Goal: Task Accomplishment & Management: Use online tool/utility

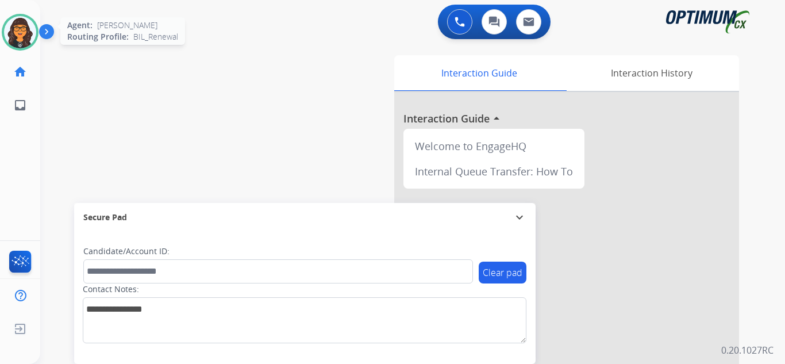
click at [21, 39] on img at bounding box center [20, 32] width 32 height 32
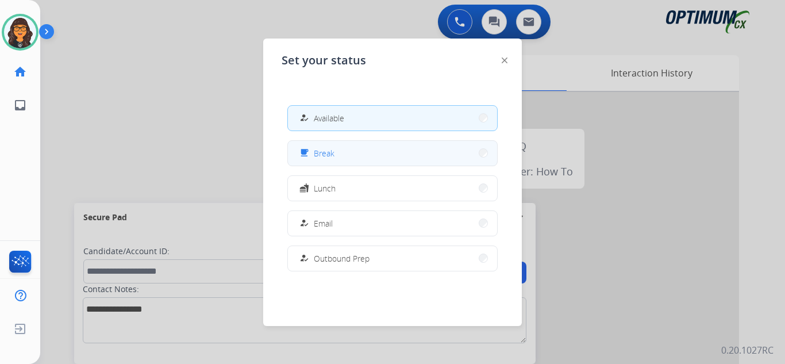
click at [325, 145] on button "free_breakfast Break" at bounding box center [392, 153] width 209 height 25
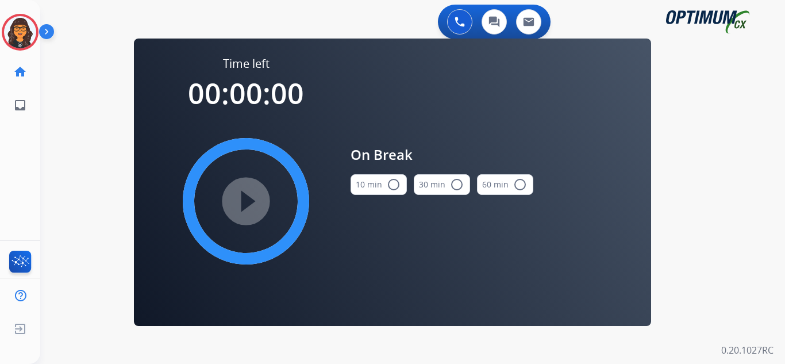
click at [359, 178] on button "10 min radio_button_unchecked" at bounding box center [379, 184] width 56 height 21
click at [245, 198] on mat-icon "play_circle_filled" at bounding box center [246, 201] width 14 height 14
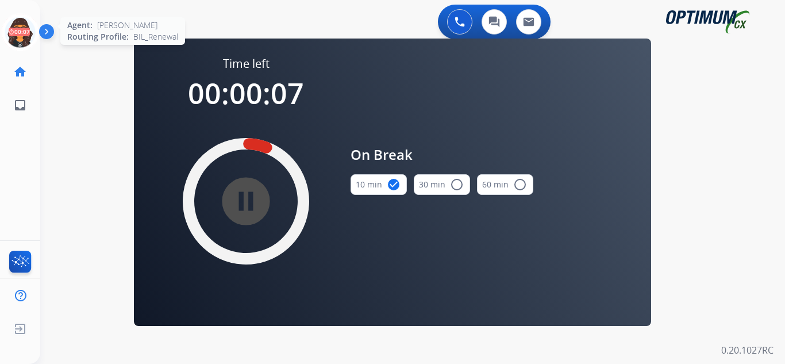
click at [19, 34] on icon at bounding box center [20, 32] width 37 height 37
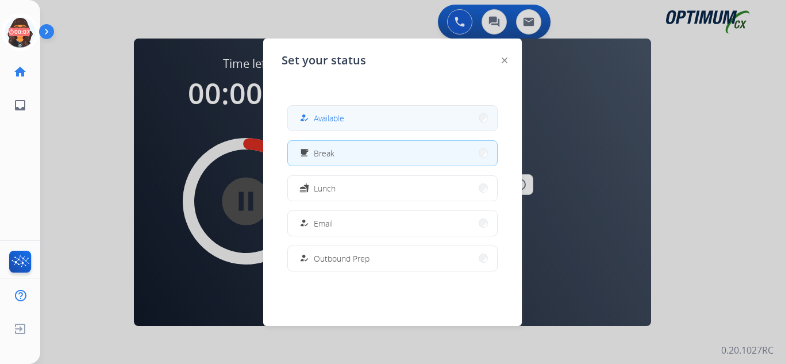
click at [310, 114] on div "how_to_reg" at bounding box center [305, 118] width 17 height 14
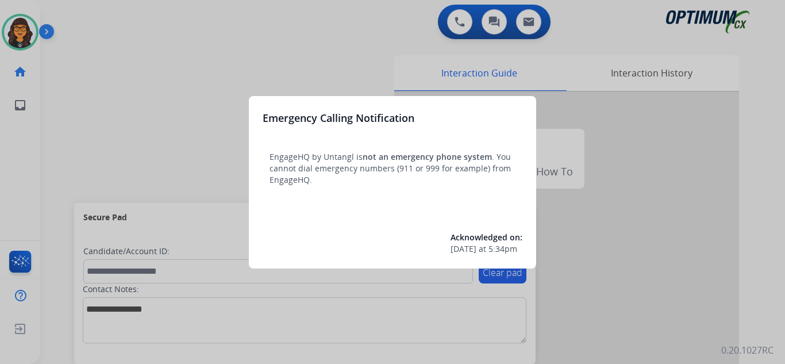
click at [78, 17] on div at bounding box center [392, 182] width 785 height 364
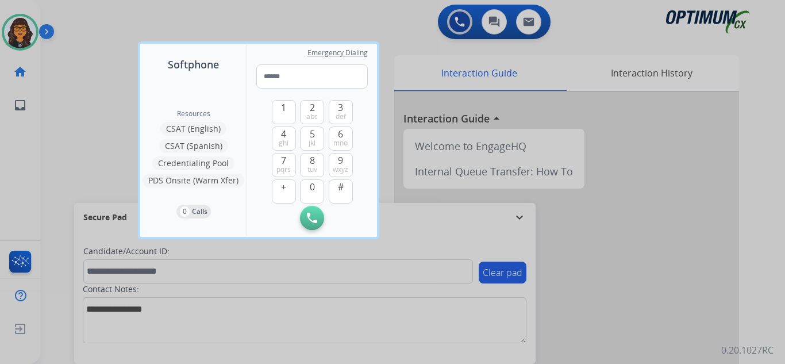
click at [78, 17] on div at bounding box center [392, 182] width 785 height 364
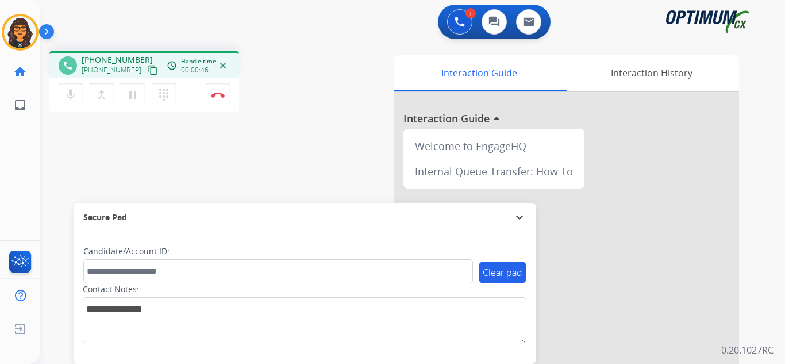
click at [148, 65] on mat-icon "content_copy" at bounding box center [153, 70] width 10 height 10
click at [218, 97] on img at bounding box center [218, 95] width 14 height 6
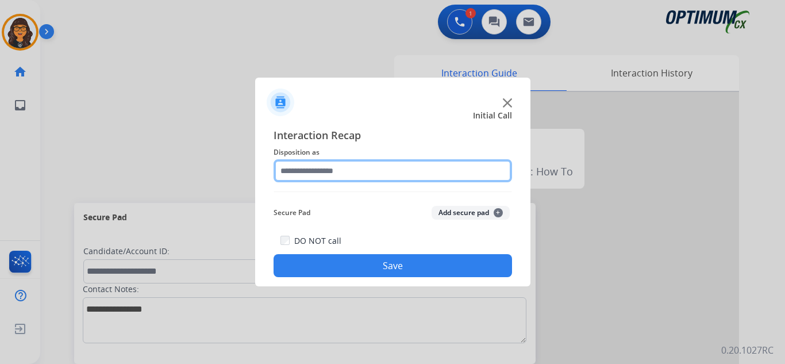
click at [321, 174] on input "text" at bounding box center [393, 170] width 239 height 23
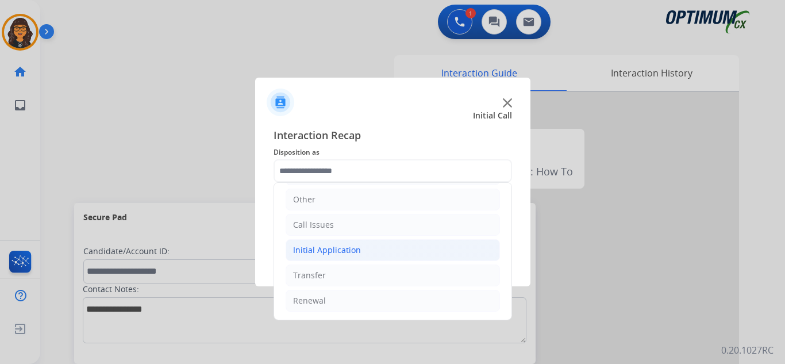
click at [342, 250] on div "Initial Application" at bounding box center [327, 249] width 68 height 11
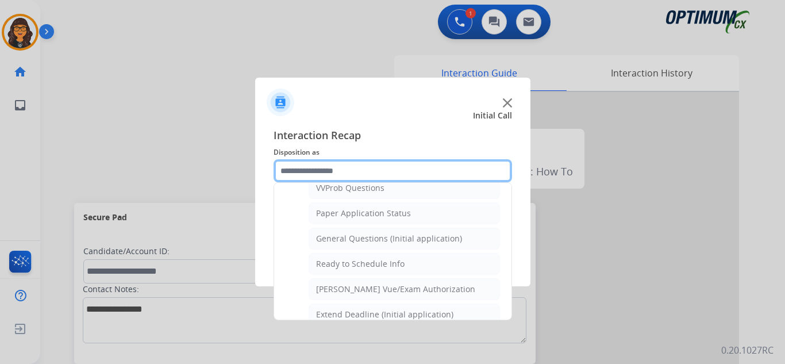
scroll to position [653, 0]
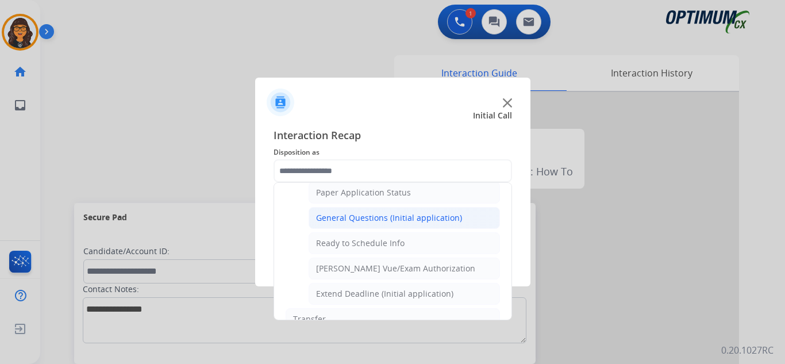
click at [416, 218] on div "General Questions (Initial application)" at bounding box center [389, 217] width 146 height 11
type input "**********"
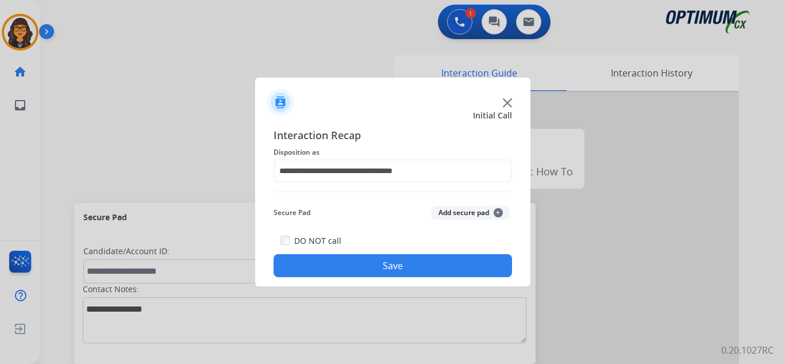
click at [396, 259] on button "Save" at bounding box center [393, 265] width 239 height 23
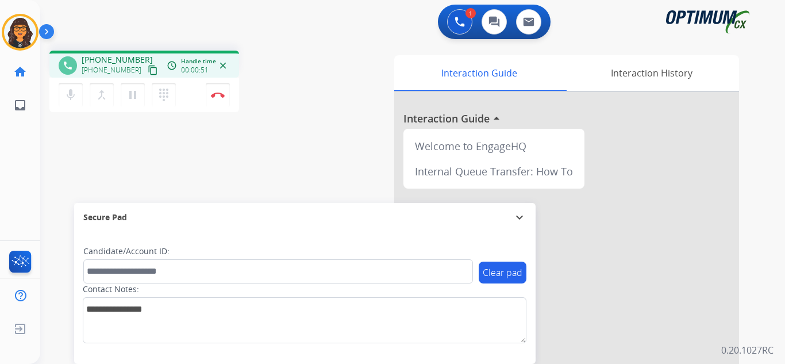
click at [148, 68] on mat-icon "content_copy" at bounding box center [153, 70] width 10 height 10
click at [218, 99] on button "Disconnect" at bounding box center [218, 95] width 24 height 24
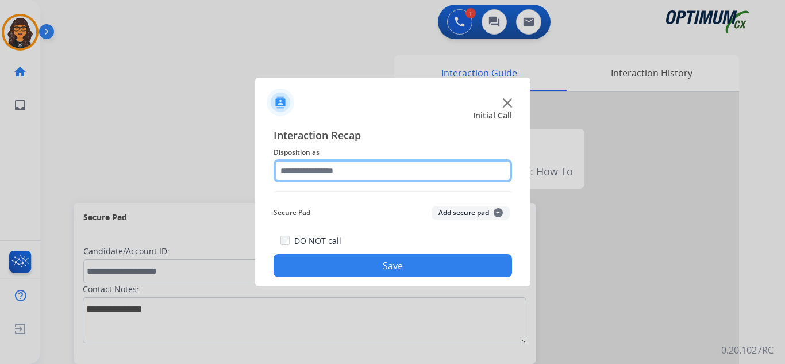
click at [330, 169] on input "text" at bounding box center [393, 170] width 239 height 23
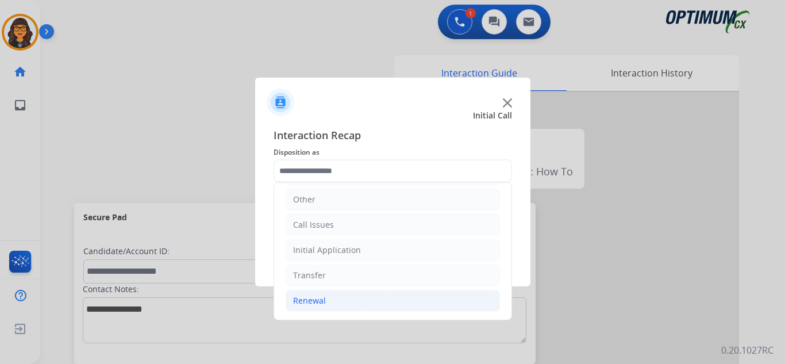
click at [314, 302] on div "Renewal" at bounding box center [309, 300] width 33 height 11
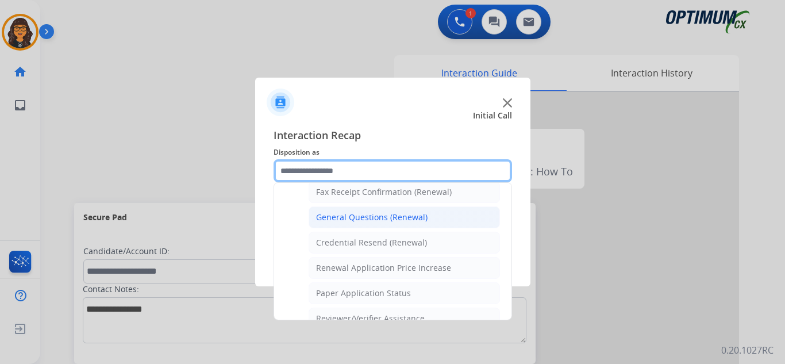
scroll to position [308, 0]
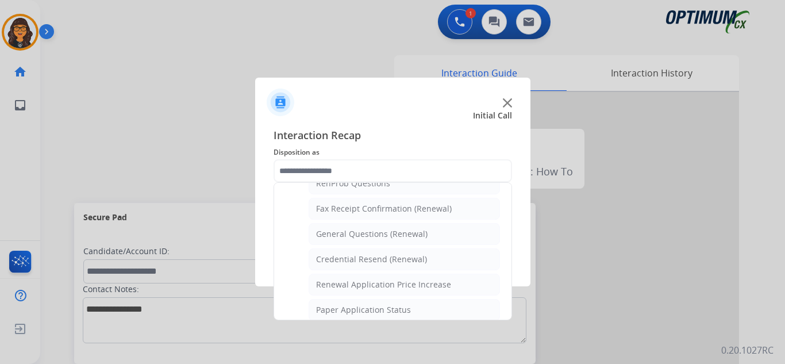
drag, startPoint x: 358, startPoint y: 237, endPoint x: 360, endPoint y: 260, distance: 23.1
click at [359, 236] on div "General Questions (Renewal)" at bounding box center [372, 233] width 112 height 11
type input "**********"
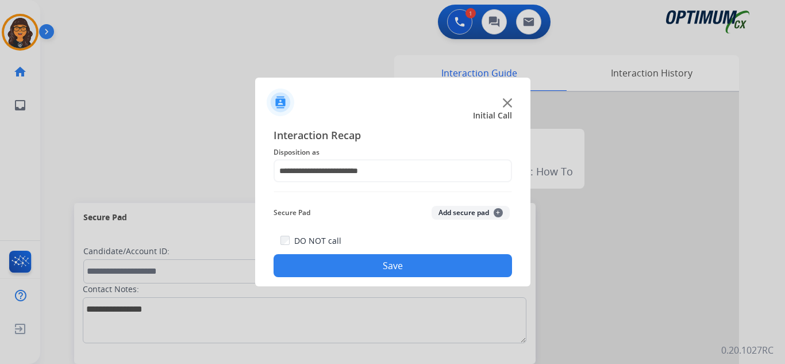
click at [370, 258] on button "Save" at bounding box center [393, 265] width 239 height 23
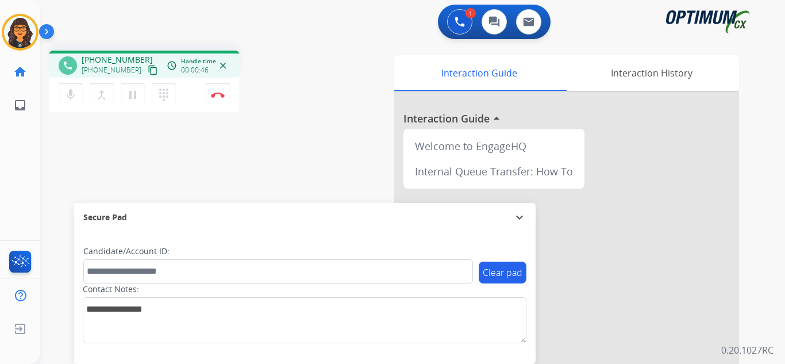
click at [148, 71] on mat-icon "content_copy" at bounding box center [153, 70] width 10 height 10
click at [221, 92] on img at bounding box center [218, 95] width 14 height 6
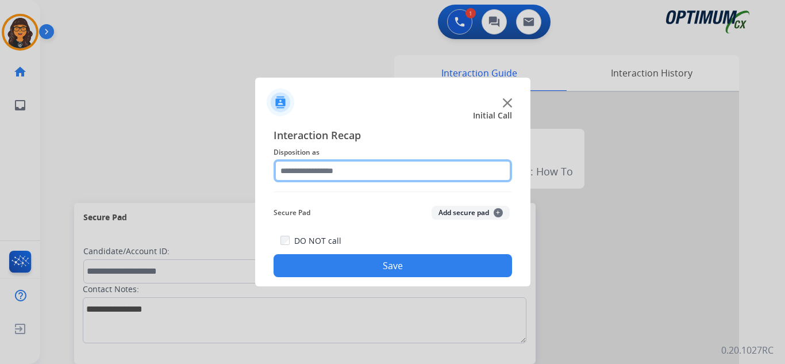
click at [329, 168] on input "text" at bounding box center [393, 170] width 239 height 23
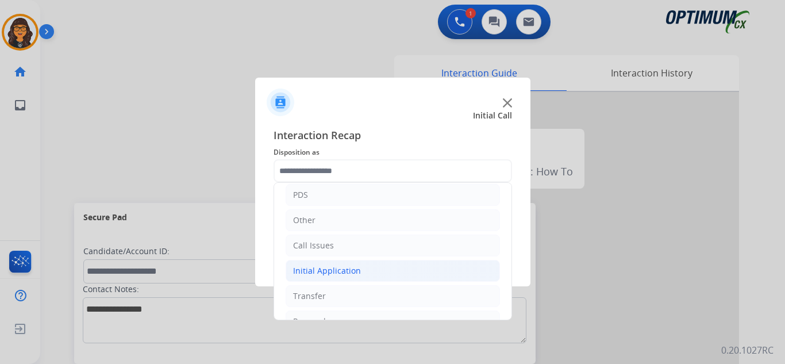
drag, startPoint x: 333, startPoint y: 263, endPoint x: 344, endPoint y: 264, distance: 11.6
click at [333, 263] on li "Initial Application" at bounding box center [393, 271] width 214 height 22
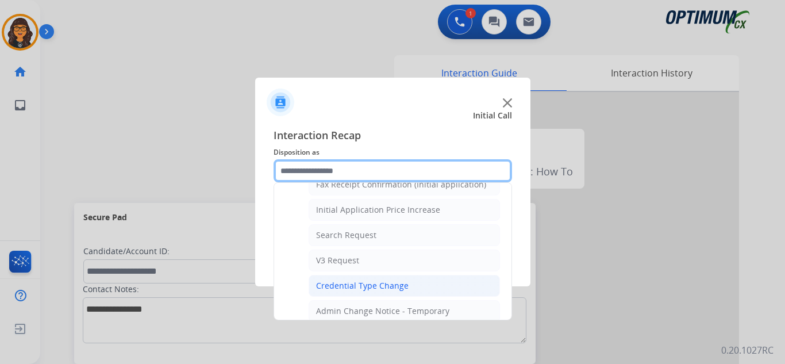
scroll to position [402, 0]
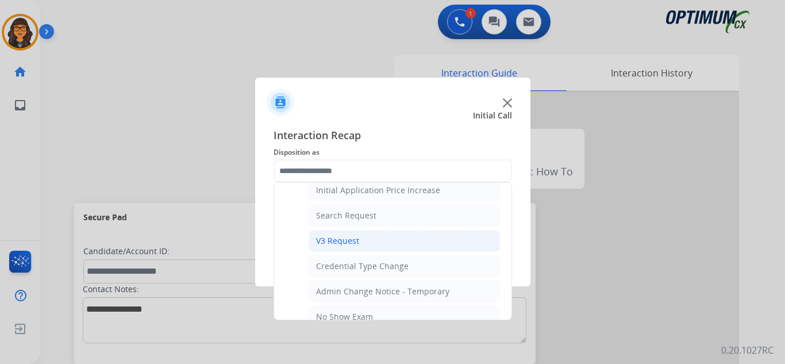
click at [343, 237] on div "V3 Request" at bounding box center [337, 240] width 43 height 11
type input "**********"
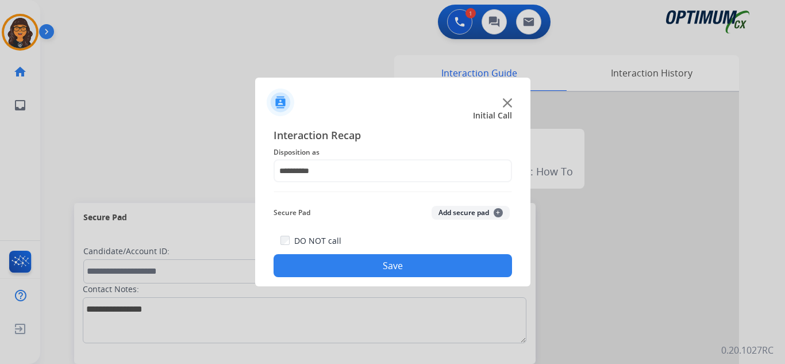
drag, startPoint x: 364, startPoint y: 266, endPoint x: 339, endPoint y: 262, distance: 26.3
click at [364, 266] on button "Save" at bounding box center [393, 265] width 239 height 23
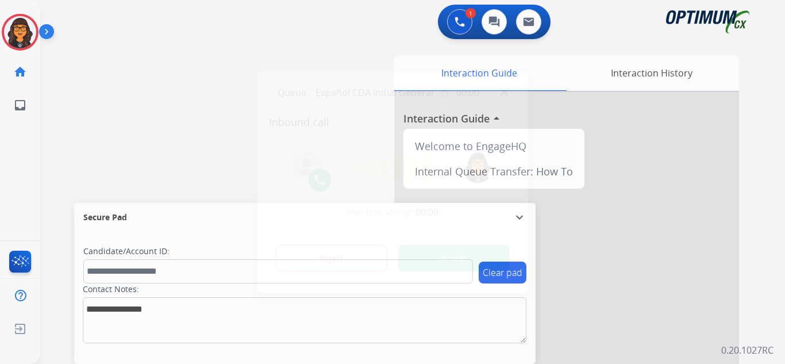
click at [474, 265] on button "Accept" at bounding box center [454, 258] width 112 height 26
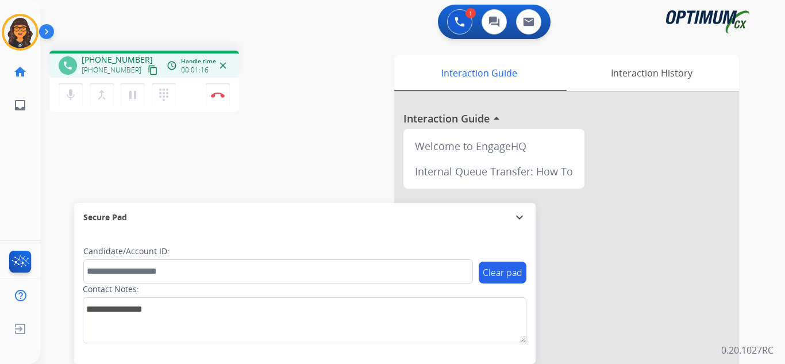
click at [148, 70] on mat-icon "content_copy" at bounding box center [153, 70] width 10 height 10
click at [148, 71] on mat-icon "content_copy" at bounding box center [153, 70] width 10 height 10
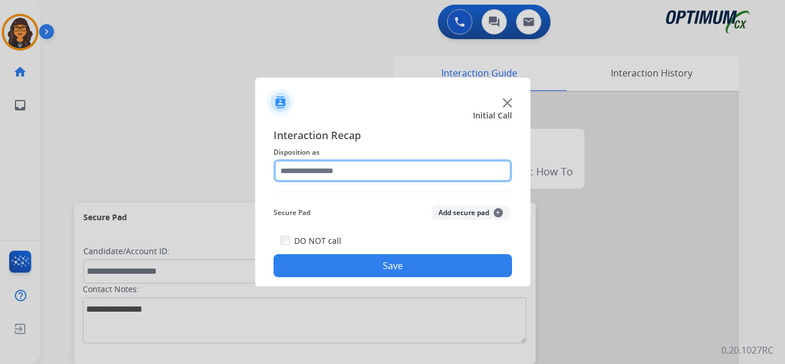
click at [315, 174] on input "text" at bounding box center [393, 170] width 239 height 23
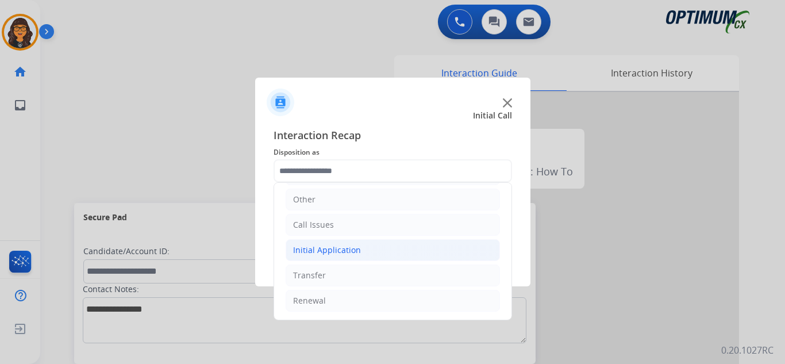
click at [339, 250] on div "Initial Application" at bounding box center [327, 249] width 68 height 11
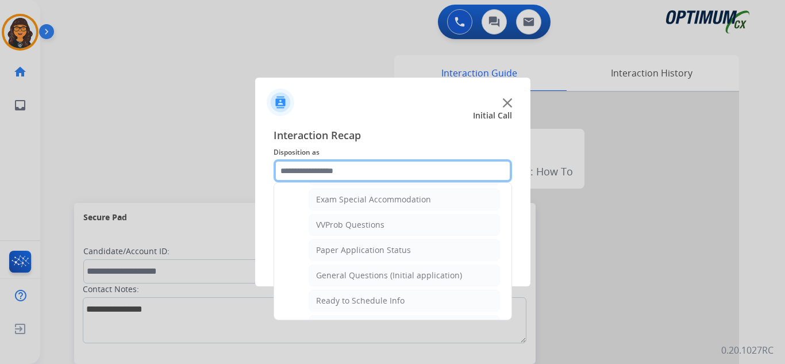
scroll to position [653, 0]
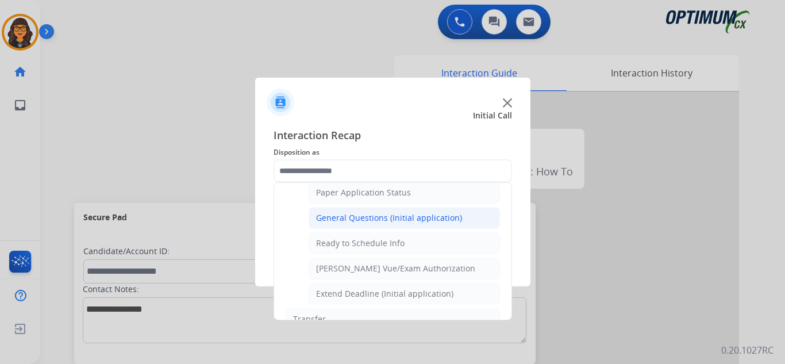
click at [370, 220] on div "General Questions (Initial application)" at bounding box center [389, 217] width 146 height 11
type input "**********"
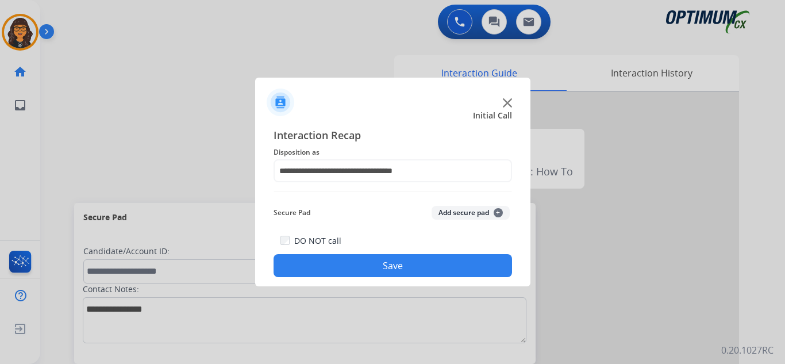
click at [381, 263] on button "Save" at bounding box center [393, 265] width 239 height 23
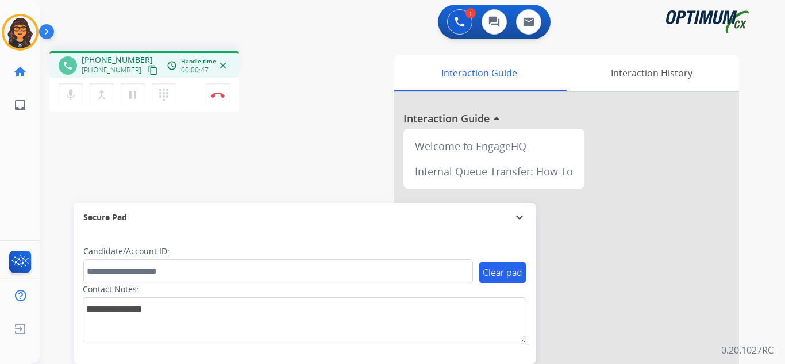
click at [148, 67] on mat-icon "content_copy" at bounding box center [153, 70] width 10 height 10
click at [216, 90] on button "Disconnect" at bounding box center [218, 95] width 24 height 24
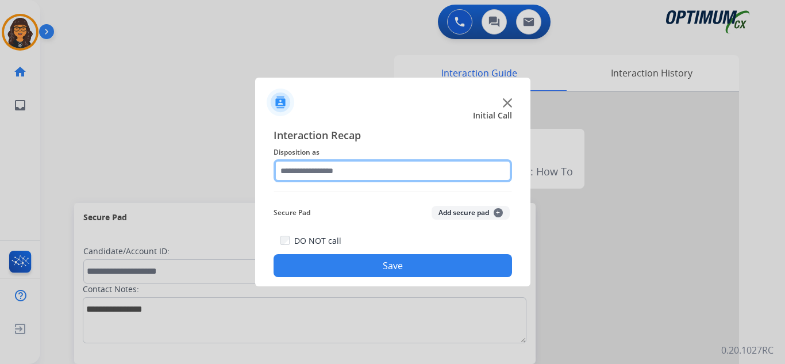
click at [325, 170] on input "text" at bounding box center [393, 170] width 239 height 23
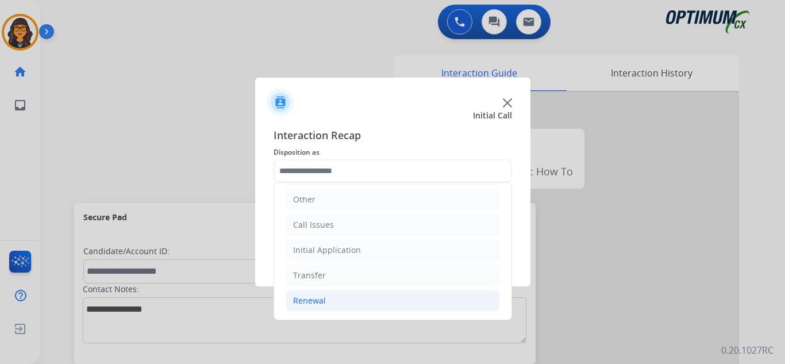
click at [314, 293] on li "Renewal" at bounding box center [393, 301] width 214 height 22
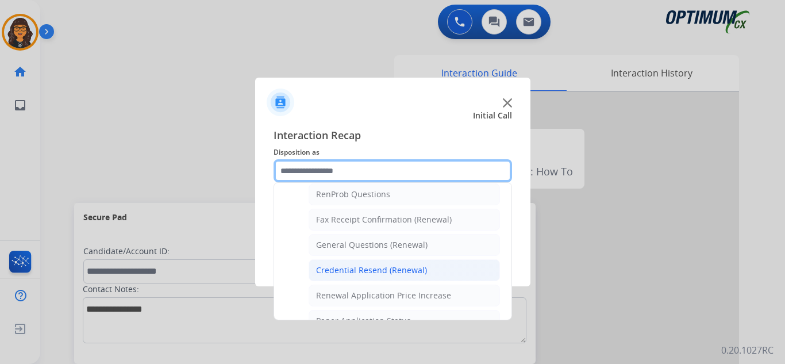
scroll to position [308, 0]
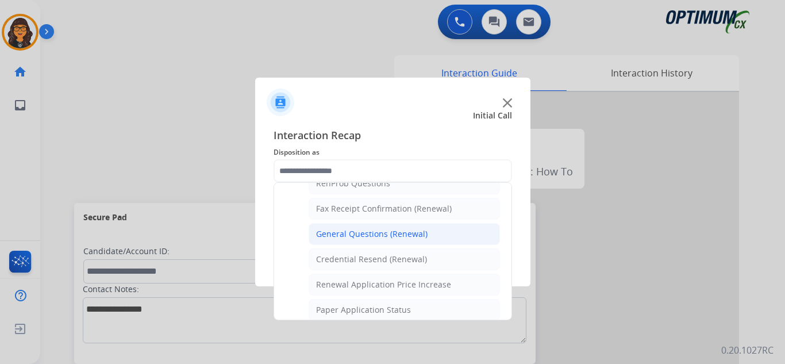
click at [367, 235] on div "General Questions (Renewal)" at bounding box center [372, 233] width 112 height 11
type input "**********"
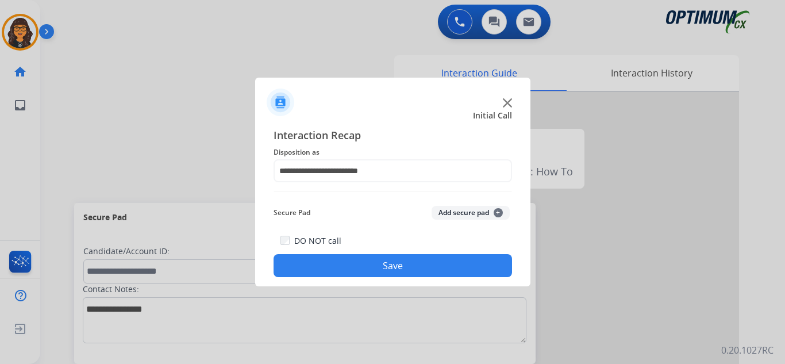
click at [377, 268] on button "Save" at bounding box center [393, 265] width 239 height 23
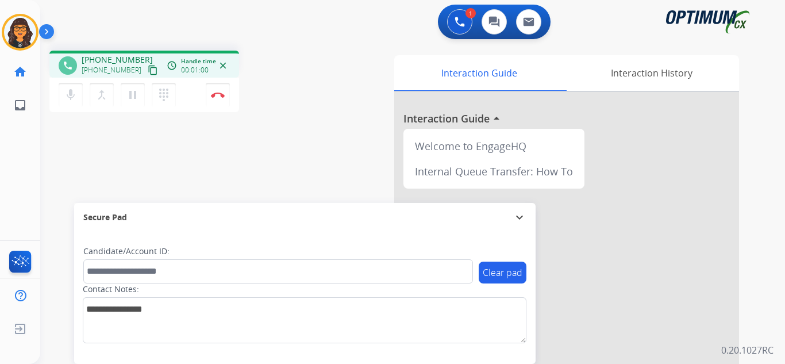
click at [148, 73] on mat-icon "content_copy" at bounding box center [153, 70] width 10 height 10
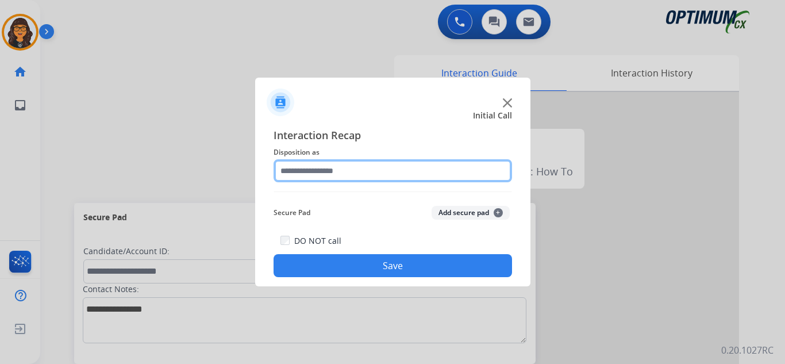
click at [340, 167] on input "text" at bounding box center [393, 170] width 239 height 23
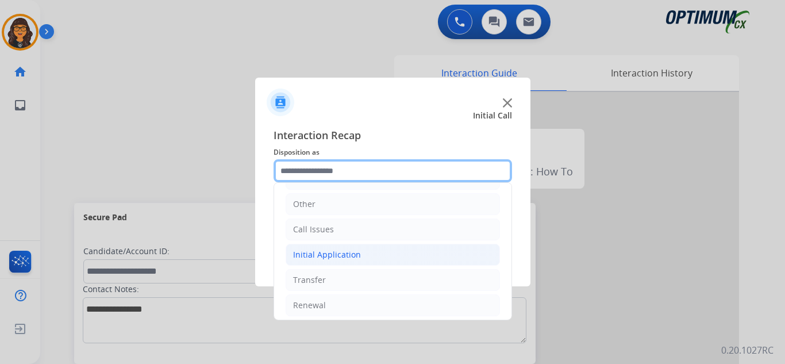
scroll to position [78, 0]
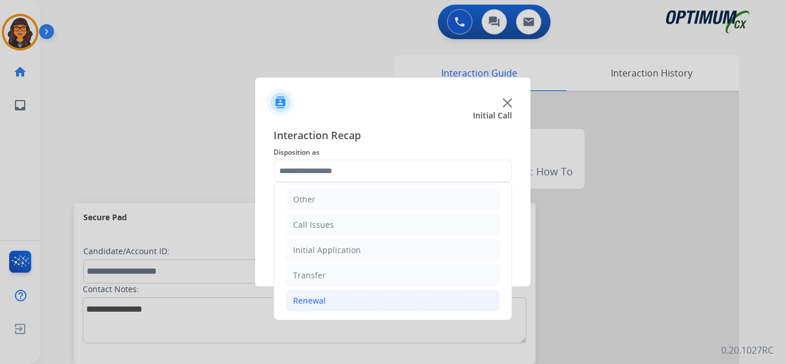
click at [320, 297] on div "Renewal" at bounding box center [309, 300] width 33 height 11
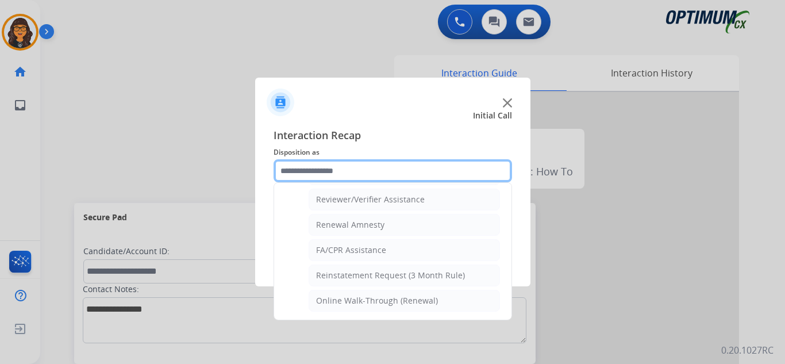
scroll to position [271, 0]
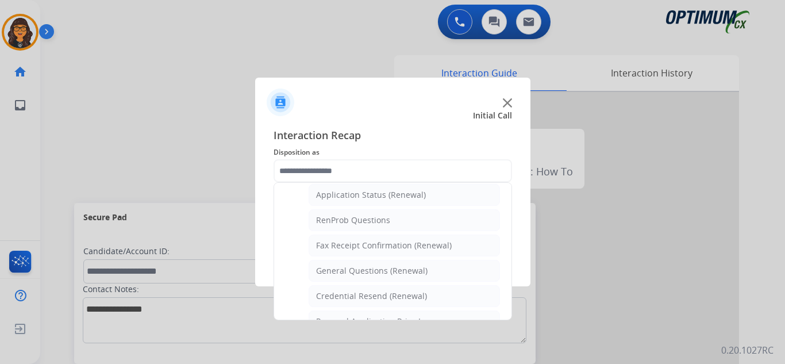
click at [366, 272] on div "General Questions (Renewal)" at bounding box center [372, 270] width 112 height 11
type input "**********"
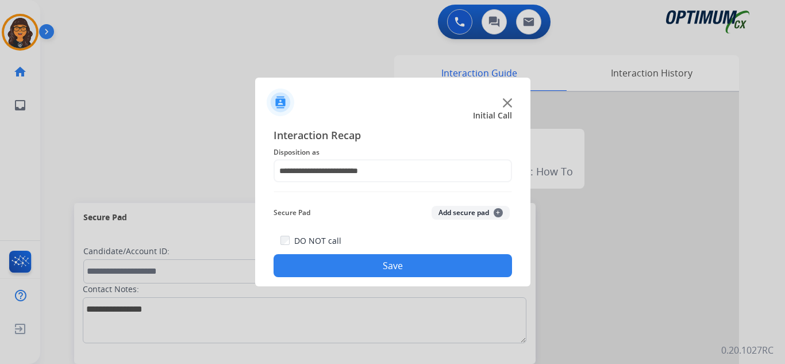
click at [367, 273] on button "Save" at bounding box center [393, 265] width 239 height 23
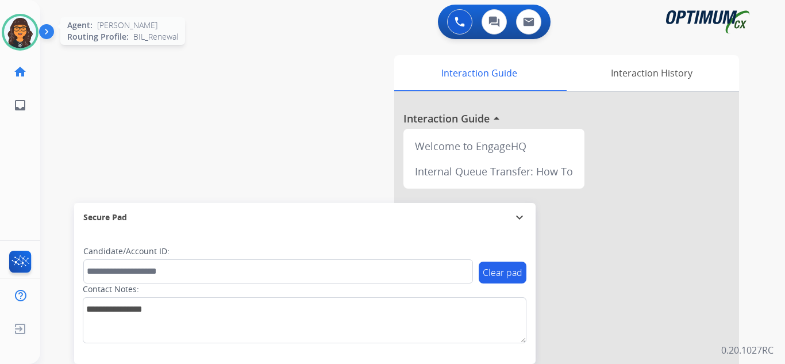
click at [10, 31] on img at bounding box center [20, 32] width 32 height 32
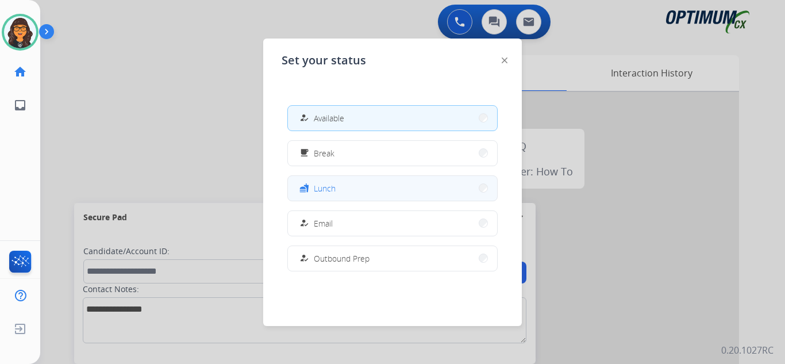
click at [364, 189] on button "fastfood Lunch" at bounding box center [392, 188] width 209 height 25
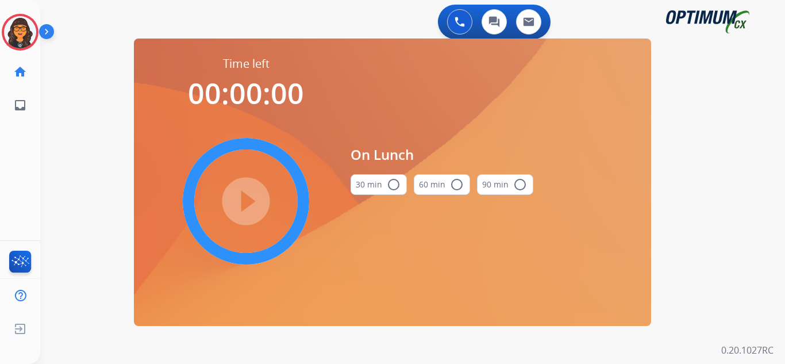
click at [387, 182] on mat-icon "radio_button_unchecked" at bounding box center [394, 185] width 14 height 14
click at [245, 196] on mat-icon "play_circle_filled" at bounding box center [246, 201] width 14 height 14
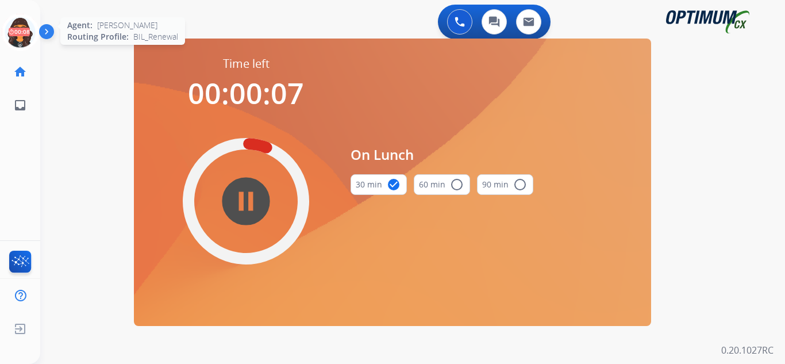
click at [15, 30] on icon at bounding box center [20, 32] width 37 height 37
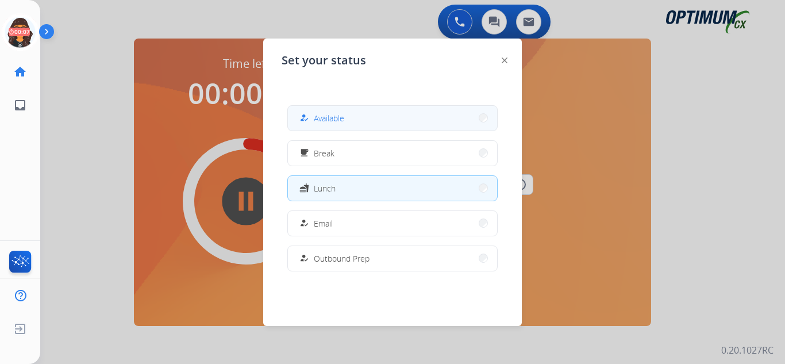
click at [322, 114] on span "Available" at bounding box center [329, 118] width 30 height 12
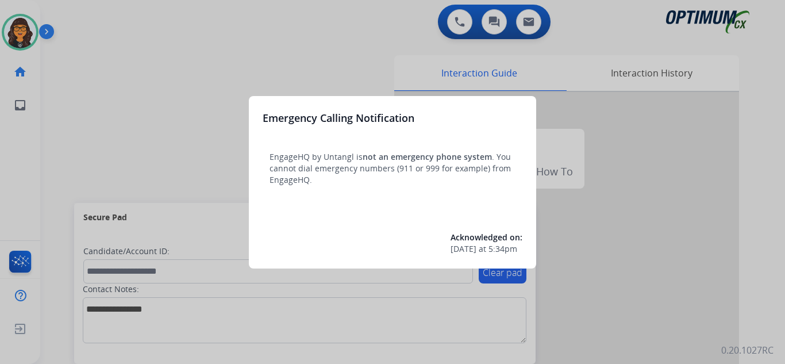
click at [76, 27] on div at bounding box center [392, 182] width 785 height 364
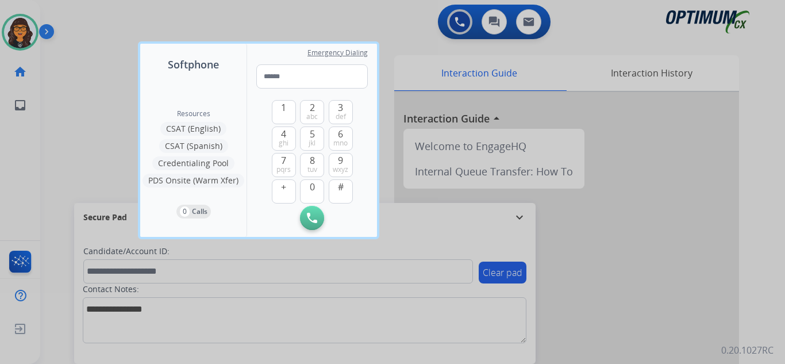
click at [76, 26] on div at bounding box center [392, 182] width 785 height 364
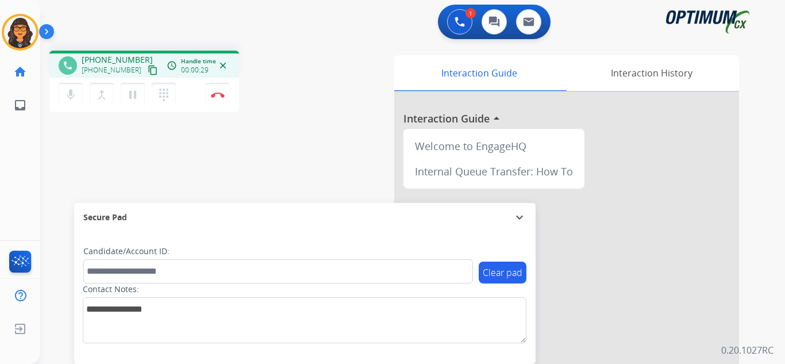
click at [148, 71] on mat-icon "content_copy" at bounding box center [153, 70] width 10 height 10
click at [221, 88] on button "Disconnect" at bounding box center [218, 95] width 24 height 24
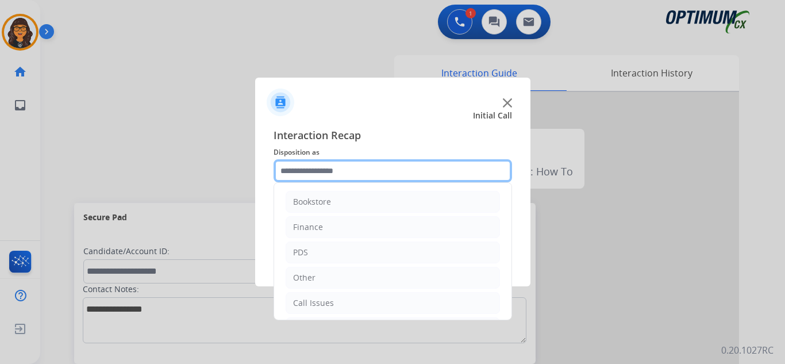
click at [324, 167] on input "text" at bounding box center [393, 170] width 239 height 23
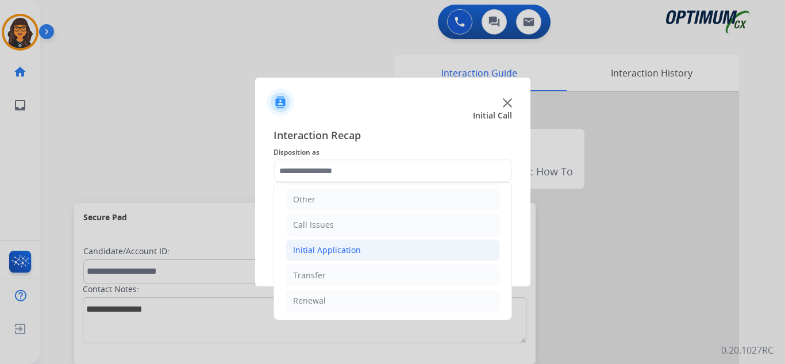
click at [344, 250] on div "Initial Application" at bounding box center [327, 249] width 68 height 11
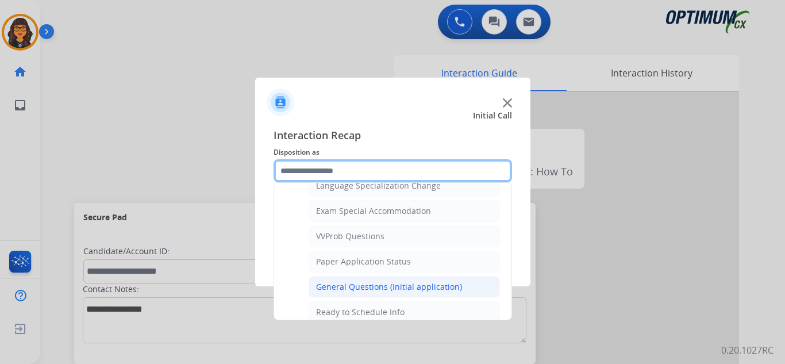
scroll to position [596, 0]
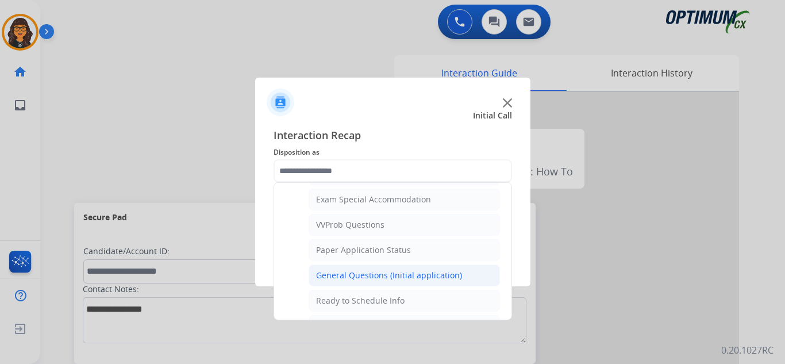
click at [364, 267] on li "General Questions (Initial application)" at bounding box center [404, 275] width 191 height 22
type input "**********"
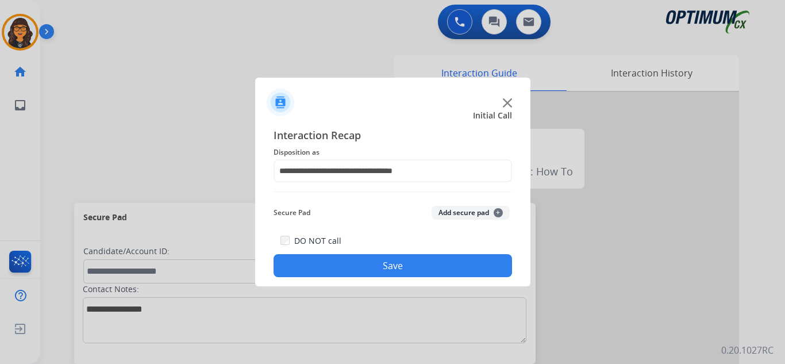
drag, startPoint x: 366, startPoint y: 260, endPoint x: 312, endPoint y: 186, distance: 91.3
click at [367, 260] on button "Save" at bounding box center [393, 265] width 239 height 23
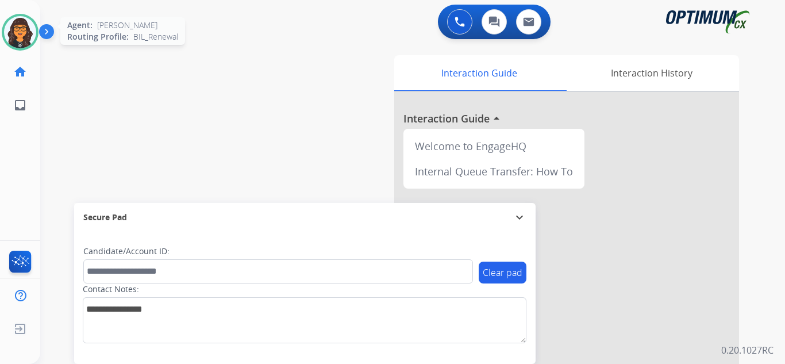
click at [25, 39] on img at bounding box center [20, 32] width 32 height 32
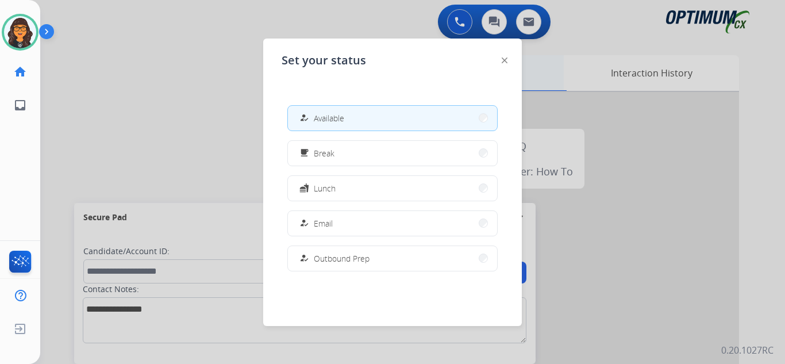
click at [504, 57] on img at bounding box center [505, 60] width 6 height 6
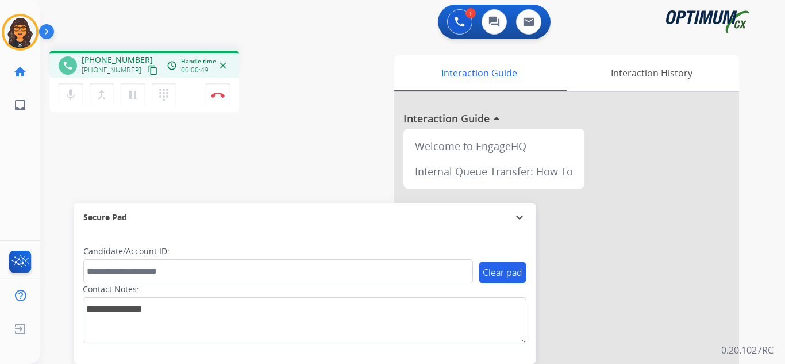
click at [148, 70] on mat-icon "content_copy" at bounding box center [153, 70] width 10 height 10
click at [218, 95] on img at bounding box center [218, 95] width 14 height 6
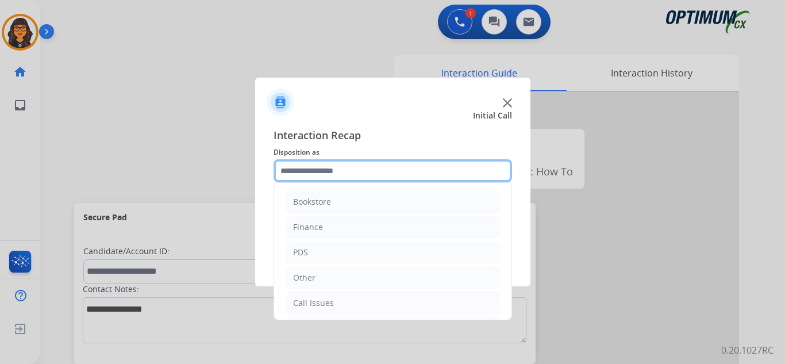
drag, startPoint x: 295, startPoint y: 164, endPoint x: 305, endPoint y: 171, distance: 11.5
click at [296, 164] on input "text" at bounding box center [393, 170] width 239 height 23
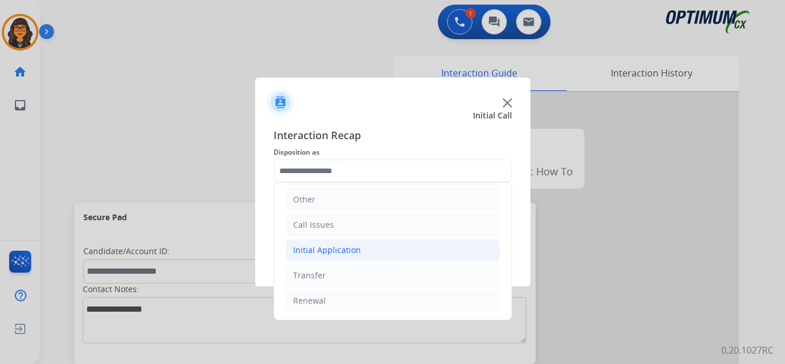
click at [346, 254] on div "Initial Application" at bounding box center [327, 249] width 68 height 11
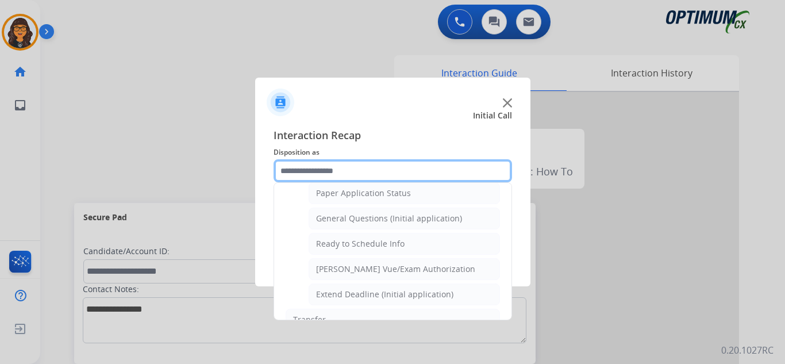
scroll to position [653, 0]
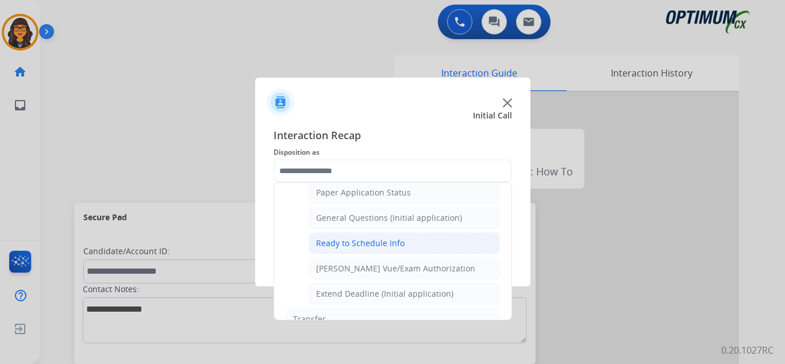
click at [382, 243] on div "Ready to Schedule Info" at bounding box center [360, 242] width 89 height 11
type input "**********"
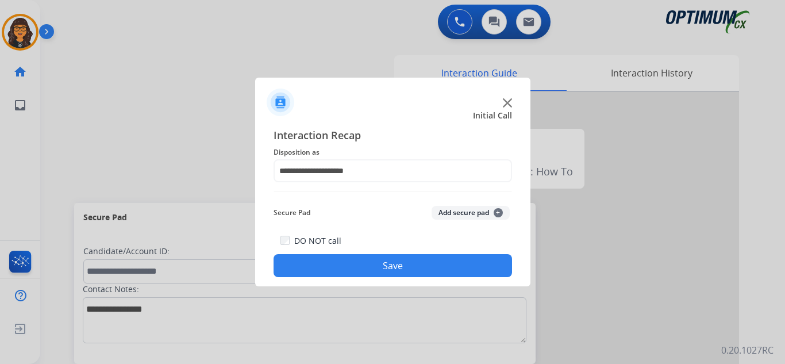
click at [381, 261] on button "Save" at bounding box center [393, 265] width 239 height 23
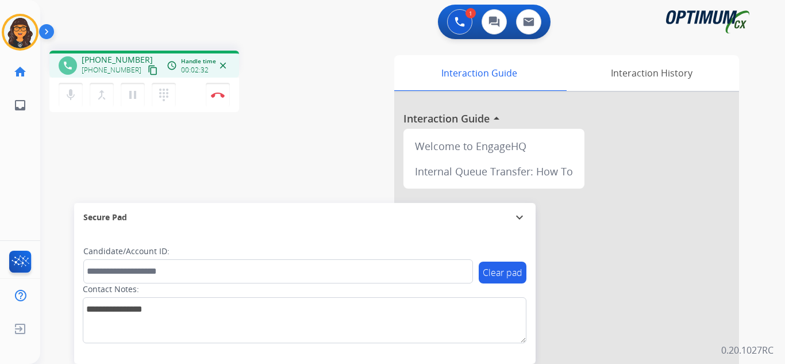
click at [148, 66] on mat-icon "content_copy" at bounding box center [153, 70] width 10 height 10
click at [218, 94] on img at bounding box center [218, 95] width 14 height 6
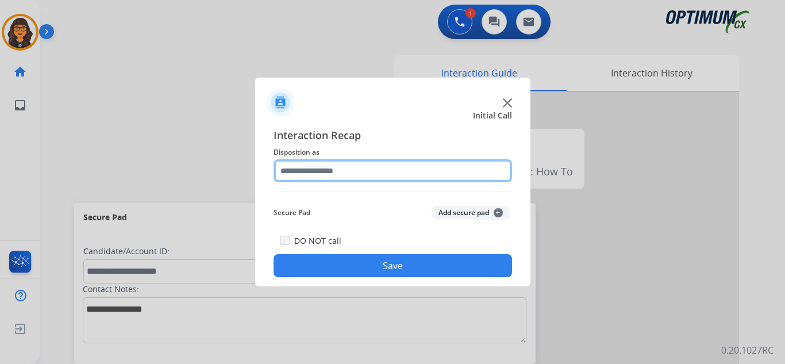
click at [332, 174] on input "text" at bounding box center [393, 170] width 239 height 23
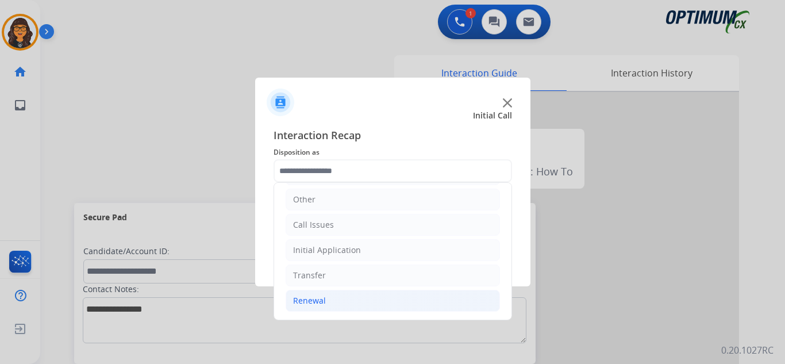
click at [316, 304] on div "Renewal" at bounding box center [309, 300] width 33 height 11
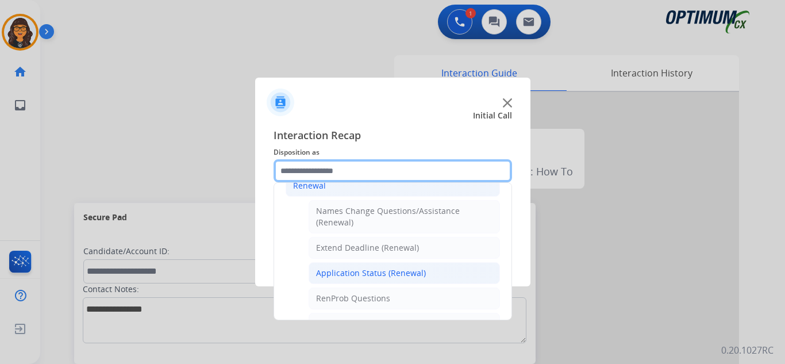
scroll to position [251, 0]
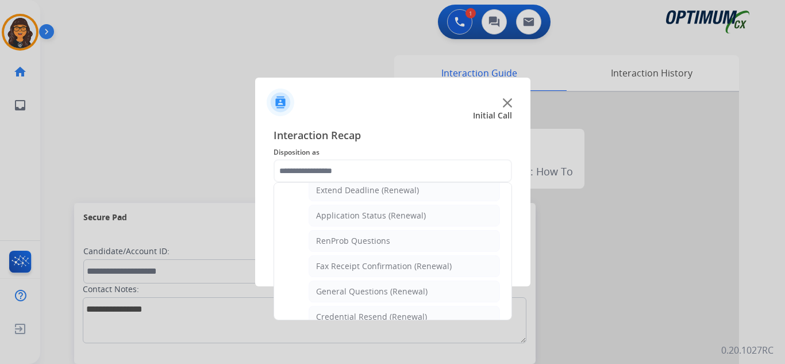
click at [369, 286] on div "General Questions (Renewal)" at bounding box center [372, 291] width 112 height 11
type input "**********"
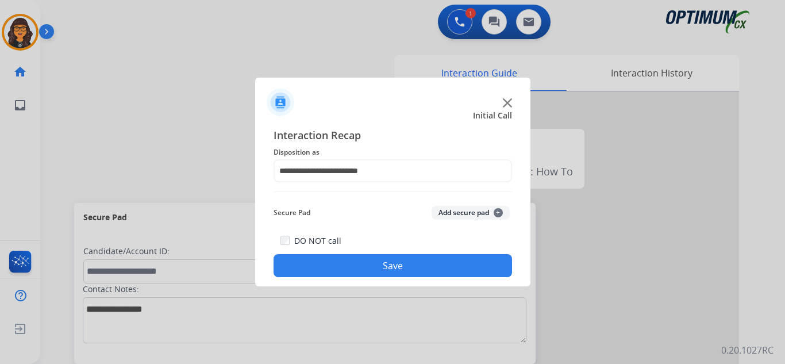
click at [383, 277] on div "DO NOT call Save" at bounding box center [393, 255] width 239 height 44
click at [385, 271] on button "Save" at bounding box center [393, 265] width 239 height 23
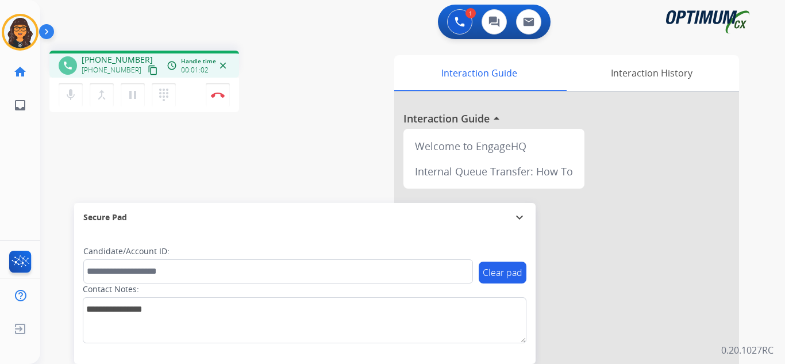
click at [148, 71] on mat-icon "content_copy" at bounding box center [153, 70] width 10 height 10
click at [209, 95] on button "Disconnect" at bounding box center [218, 95] width 24 height 24
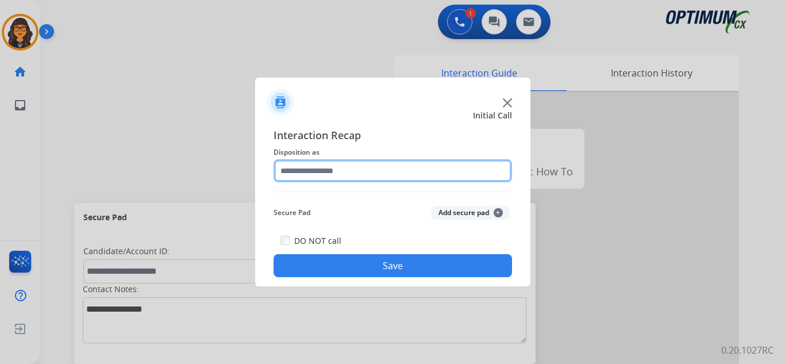
click at [318, 166] on input "text" at bounding box center [393, 170] width 239 height 23
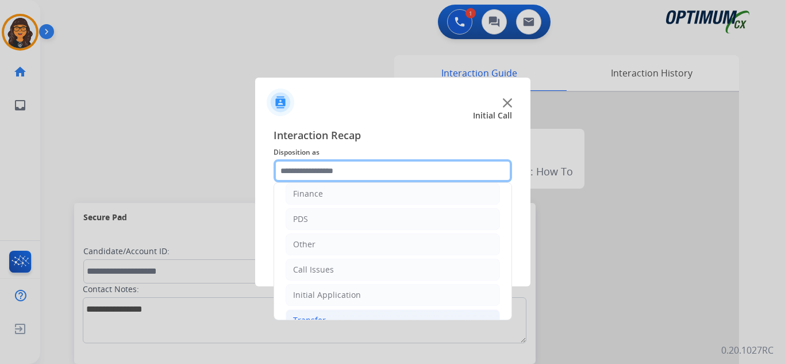
scroll to position [78, 0]
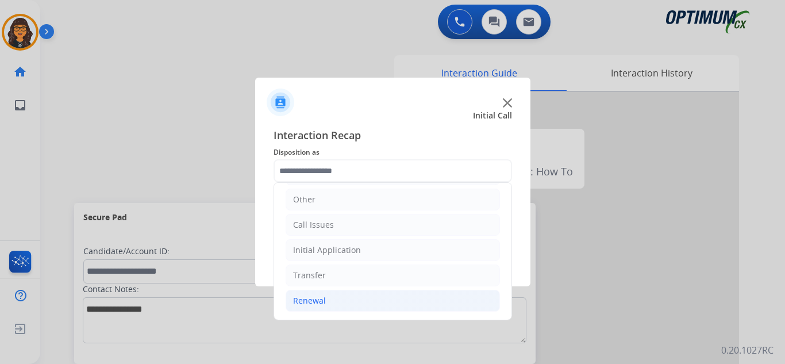
click at [314, 308] on li "Renewal" at bounding box center [393, 301] width 214 height 22
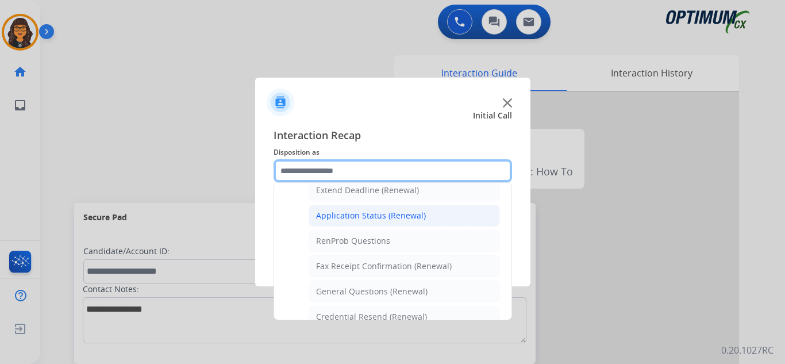
scroll to position [193, 0]
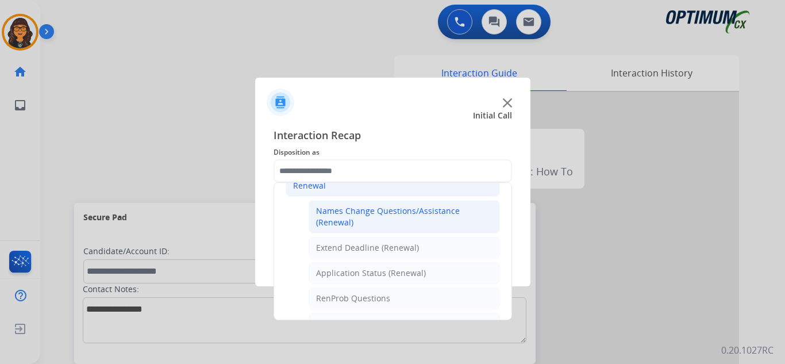
click at [374, 209] on div "Names Change Questions/Assistance (Renewal)" at bounding box center [404, 216] width 176 height 23
type input "**********"
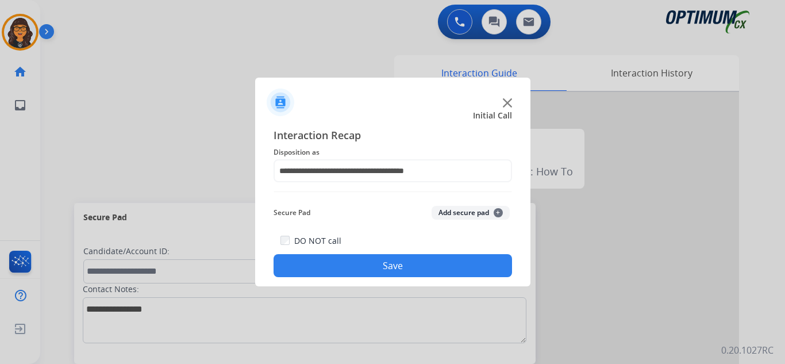
drag, startPoint x: 394, startPoint y: 264, endPoint x: 297, endPoint y: 185, distance: 125.4
click at [391, 264] on button "Save" at bounding box center [393, 265] width 239 height 23
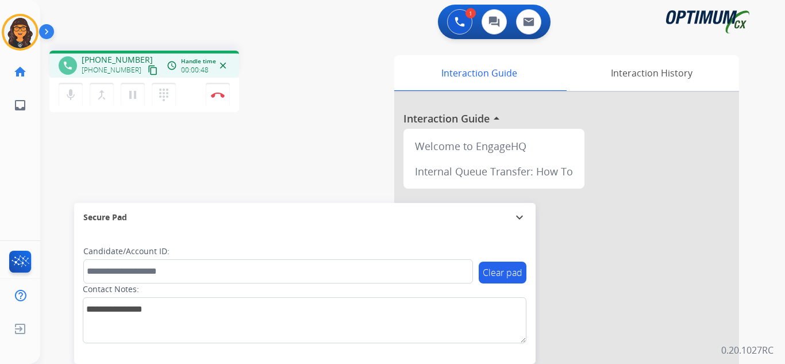
click at [148, 71] on mat-icon "content_copy" at bounding box center [153, 70] width 10 height 10
click at [218, 95] on img at bounding box center [218, 95] width 14 height 6
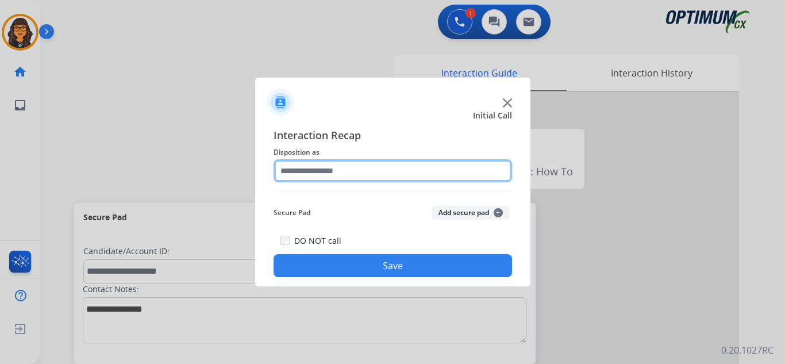
click at [297, 170] on input "text" at bounding box center [393, 170] width 239 height 23
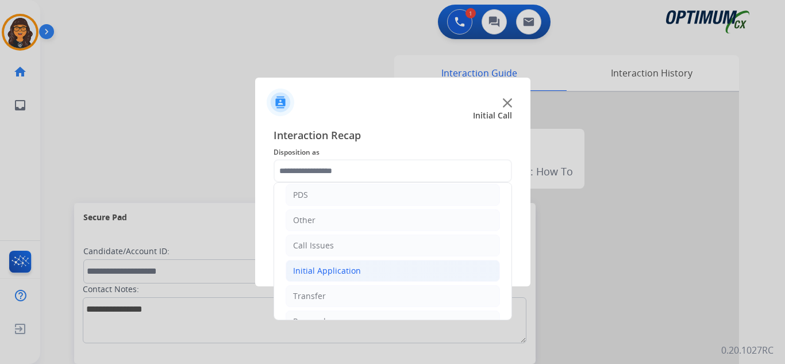
click at [348, 275] on div "Initial Application" at bounding box center [327, 270] width 68 height 11
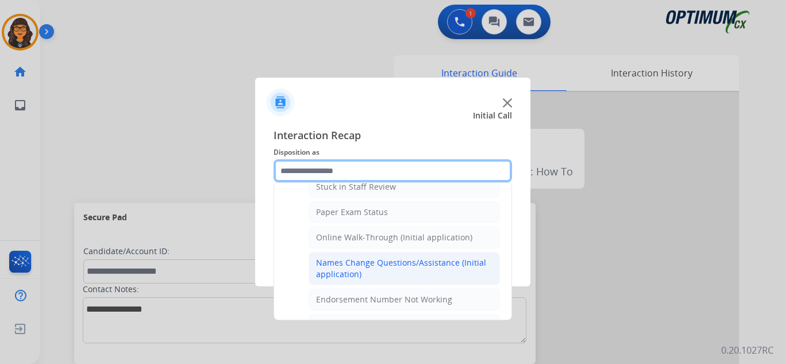
scroll to position [230, 0]
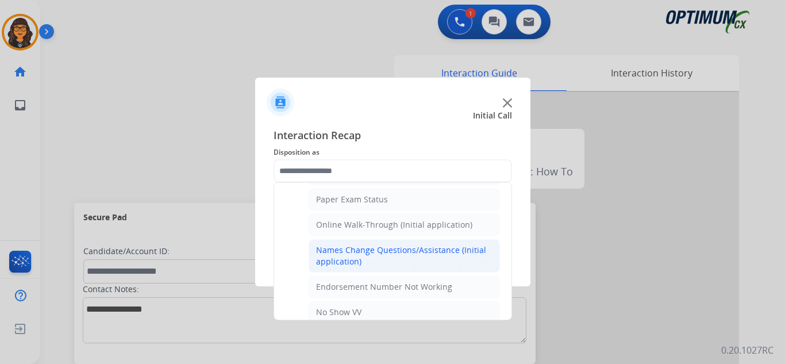
click at [400, 251] on div "Names Change Questions/Assistance (Initial application)" at bounding box center [404, 255] width 176 height 23
type input "**********"
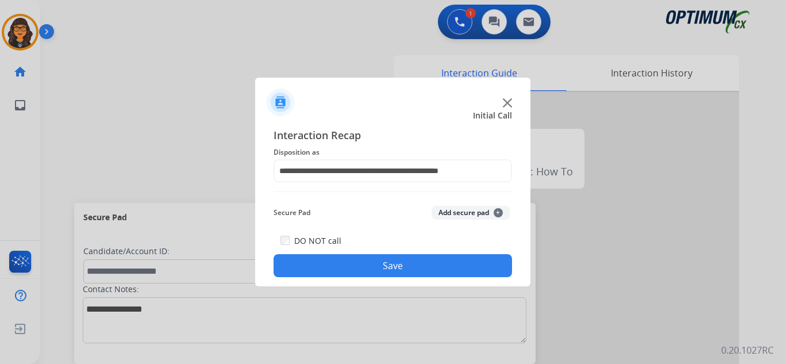
click at [394, 259] on button "Save" at bounding box center [393, 265] width 239 height 23
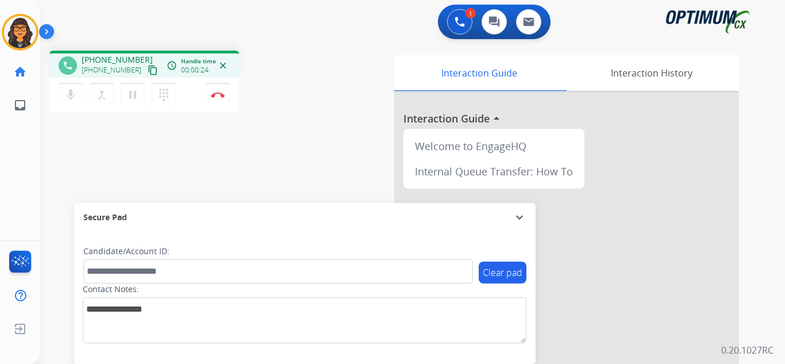
click at [148, 70] on mat-icon "content_copy" at bounding box center [153, 70] width 10 height 10
click at [148, 71] on mat-icon "content_copy" at bounding box center [153, 70] width 10 height 10
click at [218, 94] on img at bounding box center [218, 95] width 14 height 6
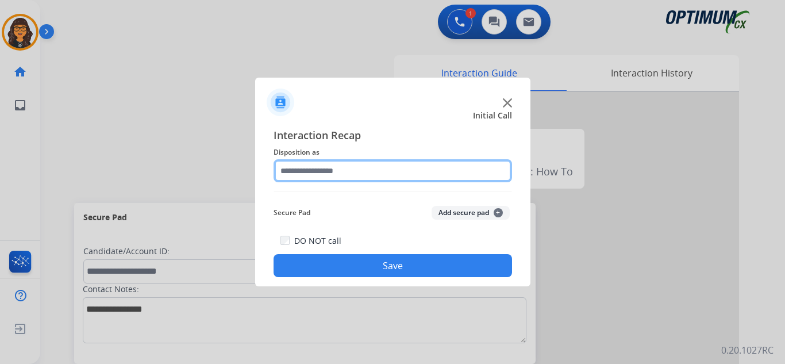
click at [326, 161] on input "text" at bounding box center [393, 170] width 239 height 23
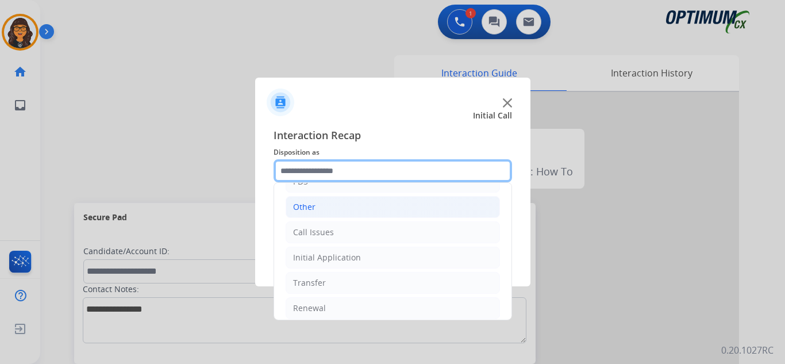
scroll to position [78, 0]
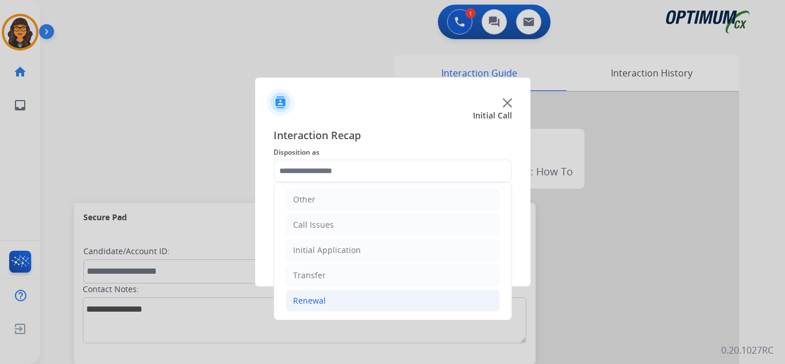
click at [320, 298] on div "Renewal" at bounding box center [309, 300] width 33 height 11
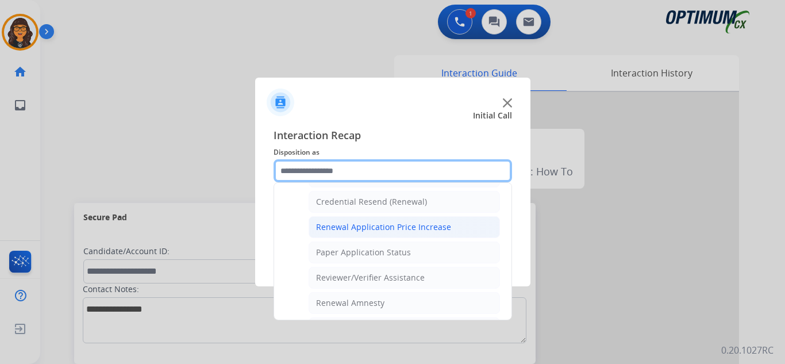
scroll to position [308, 0]
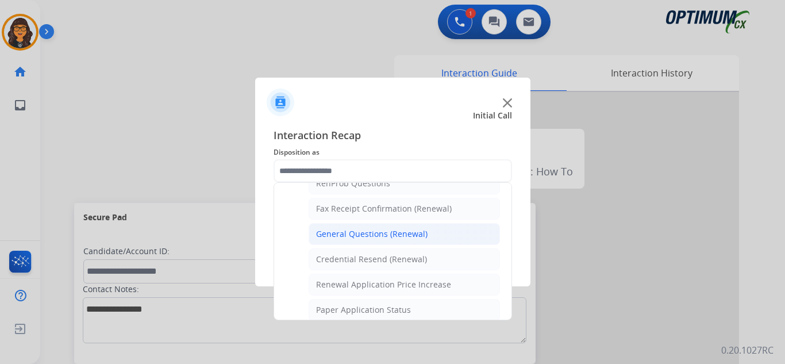
click at [387, 236] on div "General Questions (Renewal)" at bounding box center [372, 233] width 112 height 11
type input "**********"
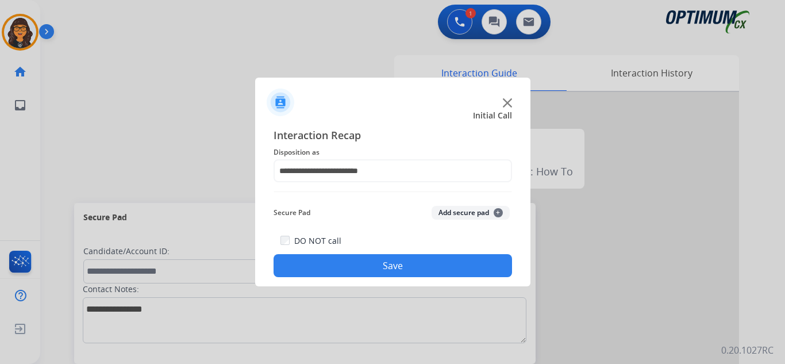
click at [374, 271] on button "Save" at bounding box center [393, 265] width 239 height 23
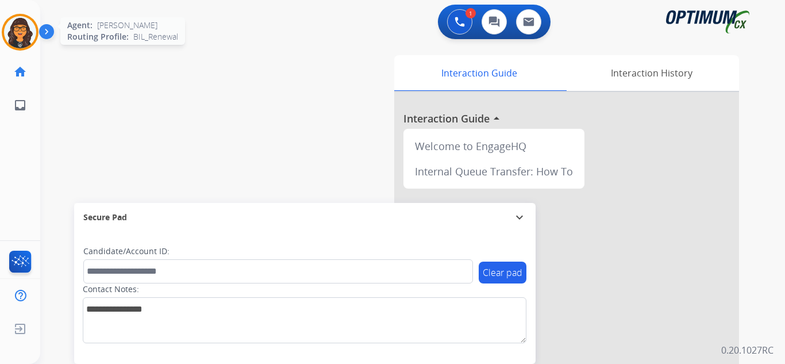
click at [19, 40] on img at bounding box center [20, 32] width 32 height 32
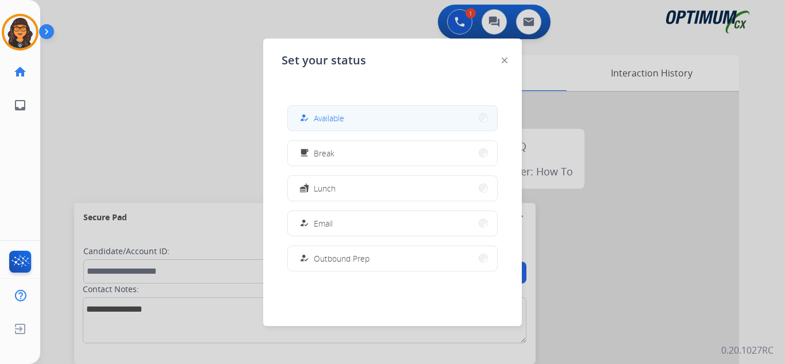
click at [378, 127] on button "how_to_reg Available" at bounding box center [392, 118] width 209 height 25
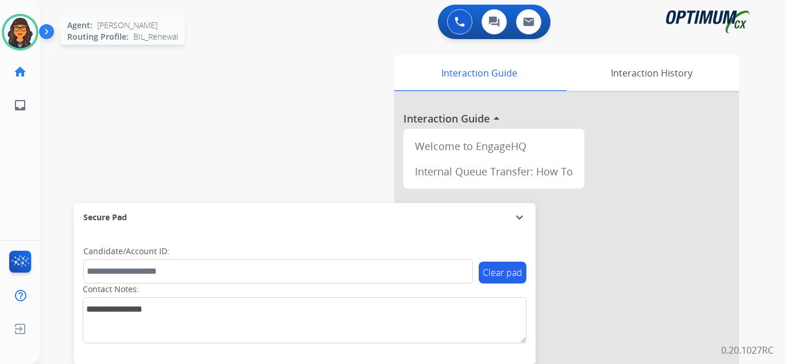
click at [11, 26] on img at bounding box center [20, 32] width 32 height 32
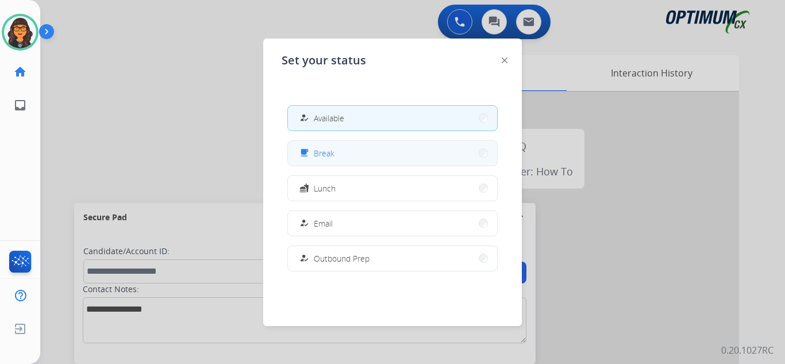
click at [333, 160] on button "free_breakfast Break" at bounding box center [392, 153] width 209 height 25
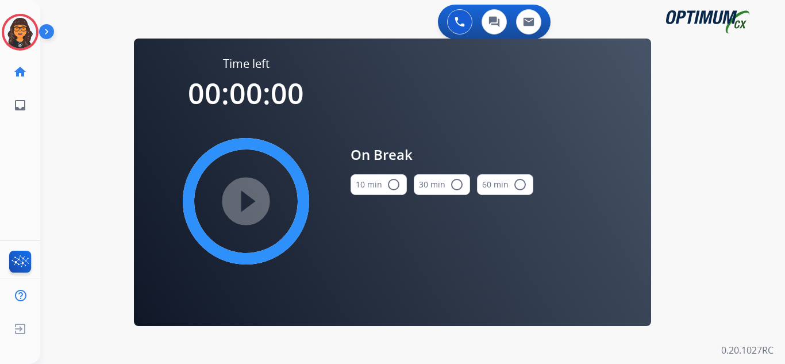
drag, startPoint x: 374, startPoint y: 181, endPoint x: 294, endPoint y: 198, distance: 81.8
click at [374, 181] on button "10 min radio_button_unchecked" at bounding box center [379, 184] width 56 height 21
click at [239, 208] on mat-icon "play_circle_filled" at bounding box center [246, 201] width 14 height 14
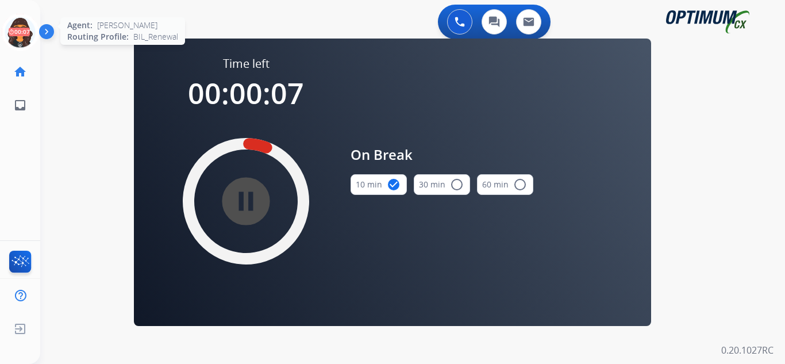
drag, startPoint x: 19, startPoint y: 33, endPoint x: 36, endPoint y: 33, distance: 17.2
click at [19, 33] on icon at bounding box center [20, 32] width 37 height 37
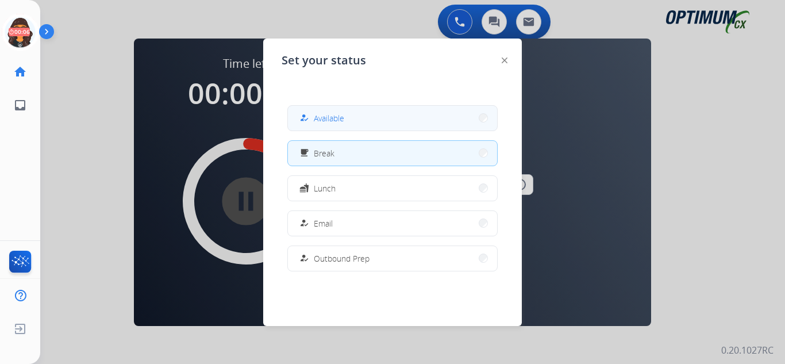
click at [322, 116] on span "Available" at bounding box center [329, 118] width 30 height 12
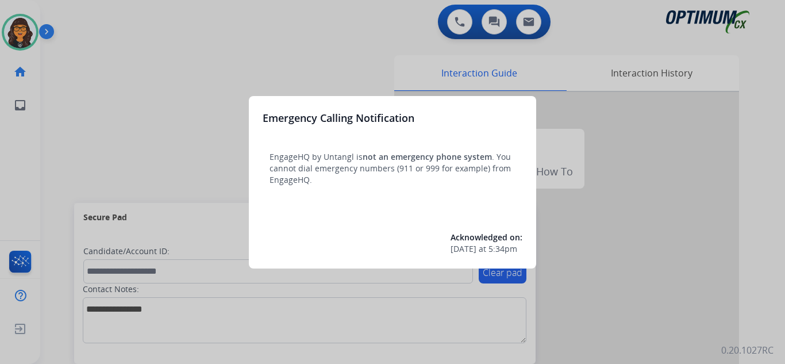
click at [94, 30] on div at bounding box center [392, 182] width 785 height 364
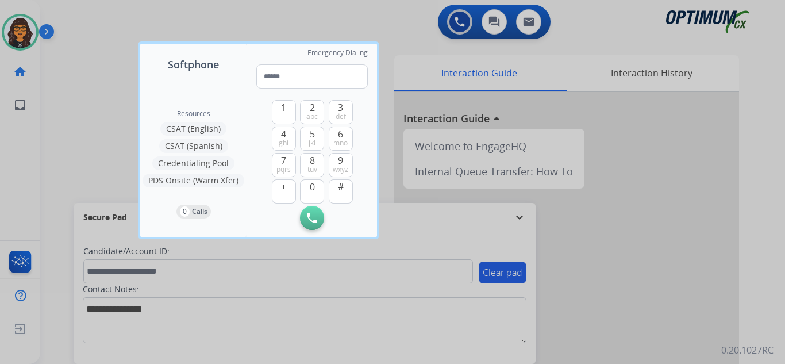
click at [84, 22] on div at bounding box center [392, 182] width 785 height 364
